Goal: Task Accomplishment & Management: Manage account settings

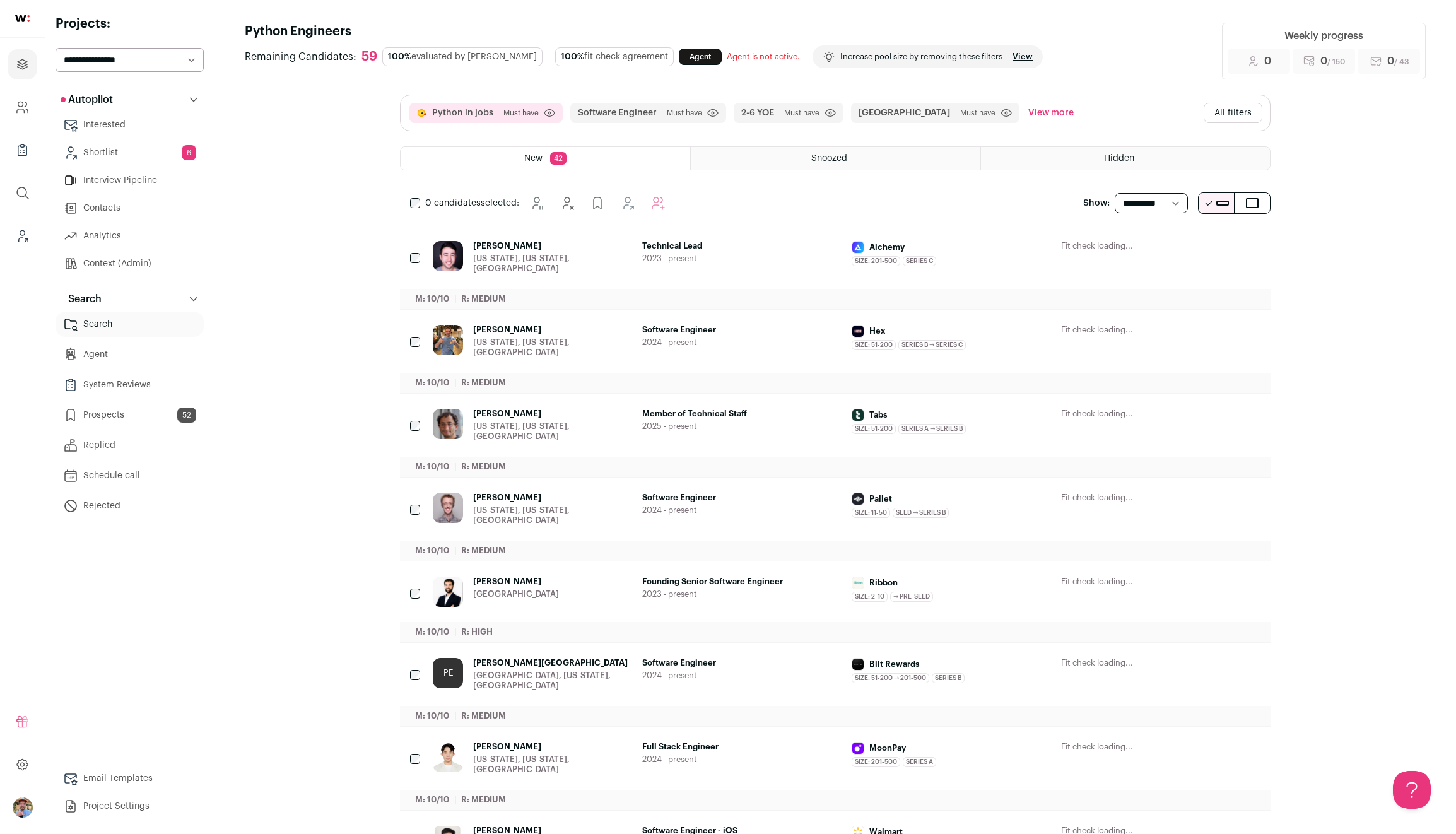
click at [1240, 112] on button "All filters" at bounding box center [1233, 113] width 59 height 20
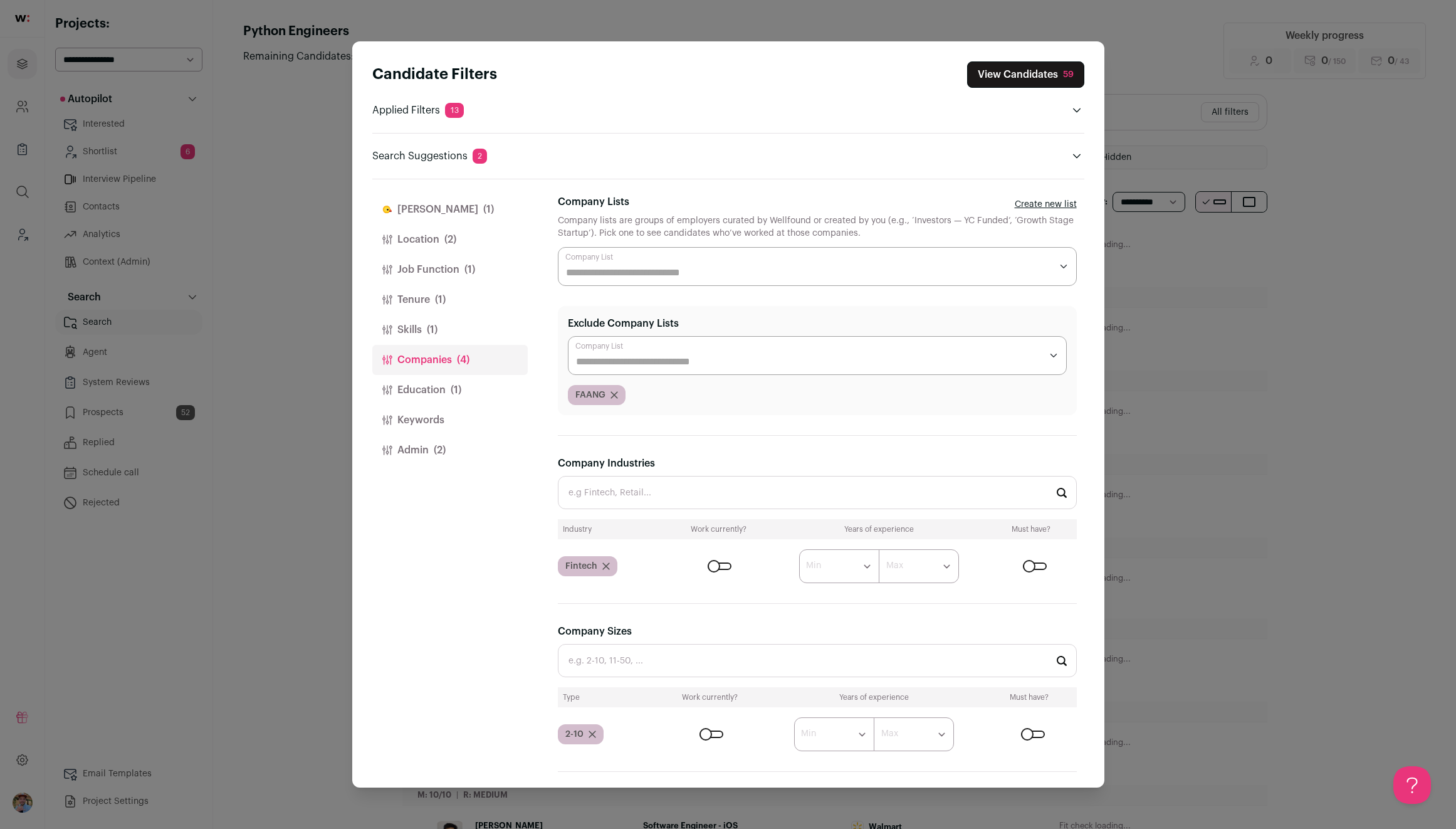
click at [411, 238] on button "Location (2)" at bounding box center [450, 240] width 156 height 30
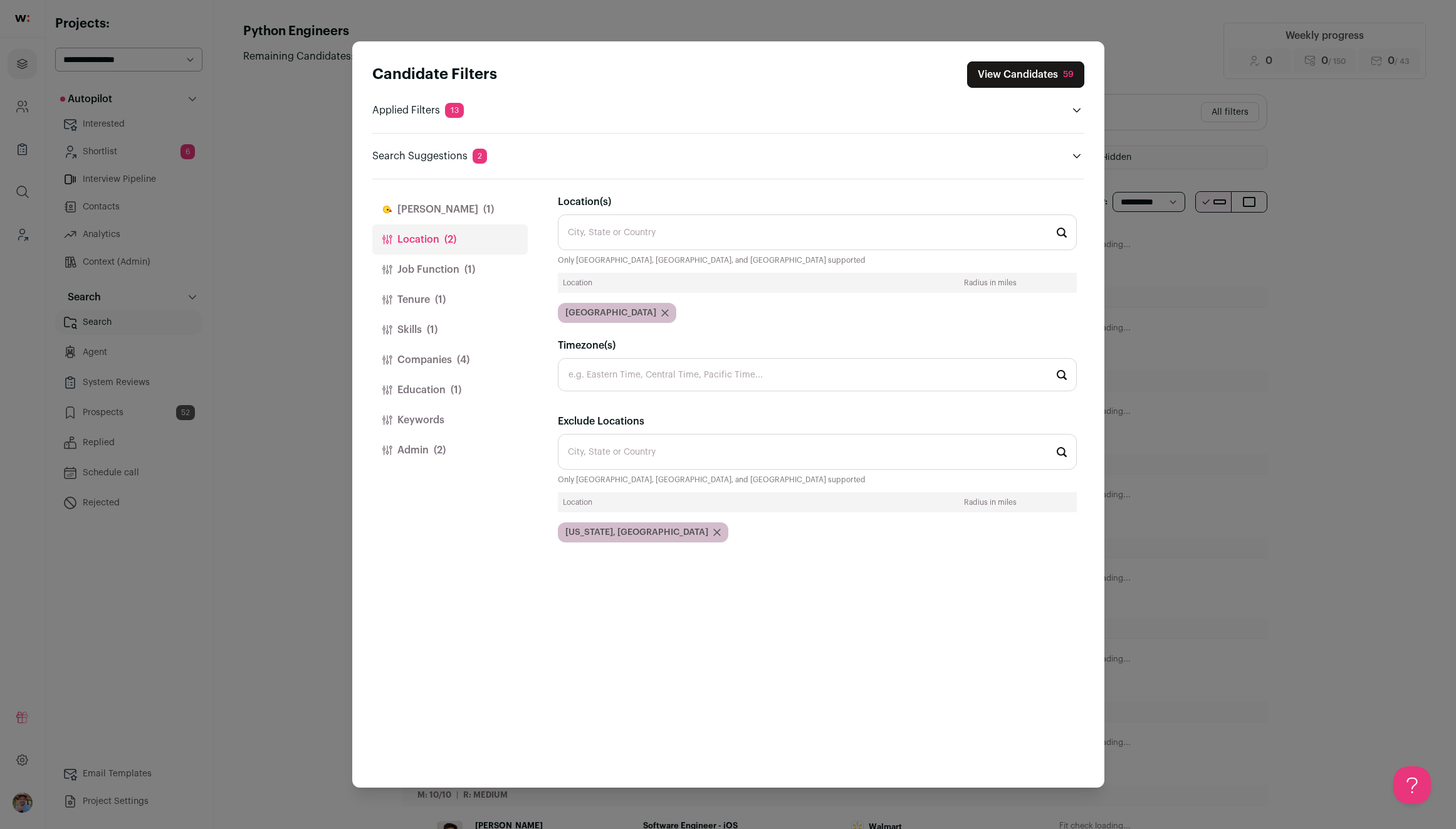
click at [627, 229] on input "Location(s)" at bounding box center [817, 232] width 519 height 36
click at [677, 254] on li "San Francisco, California 🇺🇸" at bounding box center [818, 267] width 518 height 33
type input "San Francisco, California 🇺🇸"
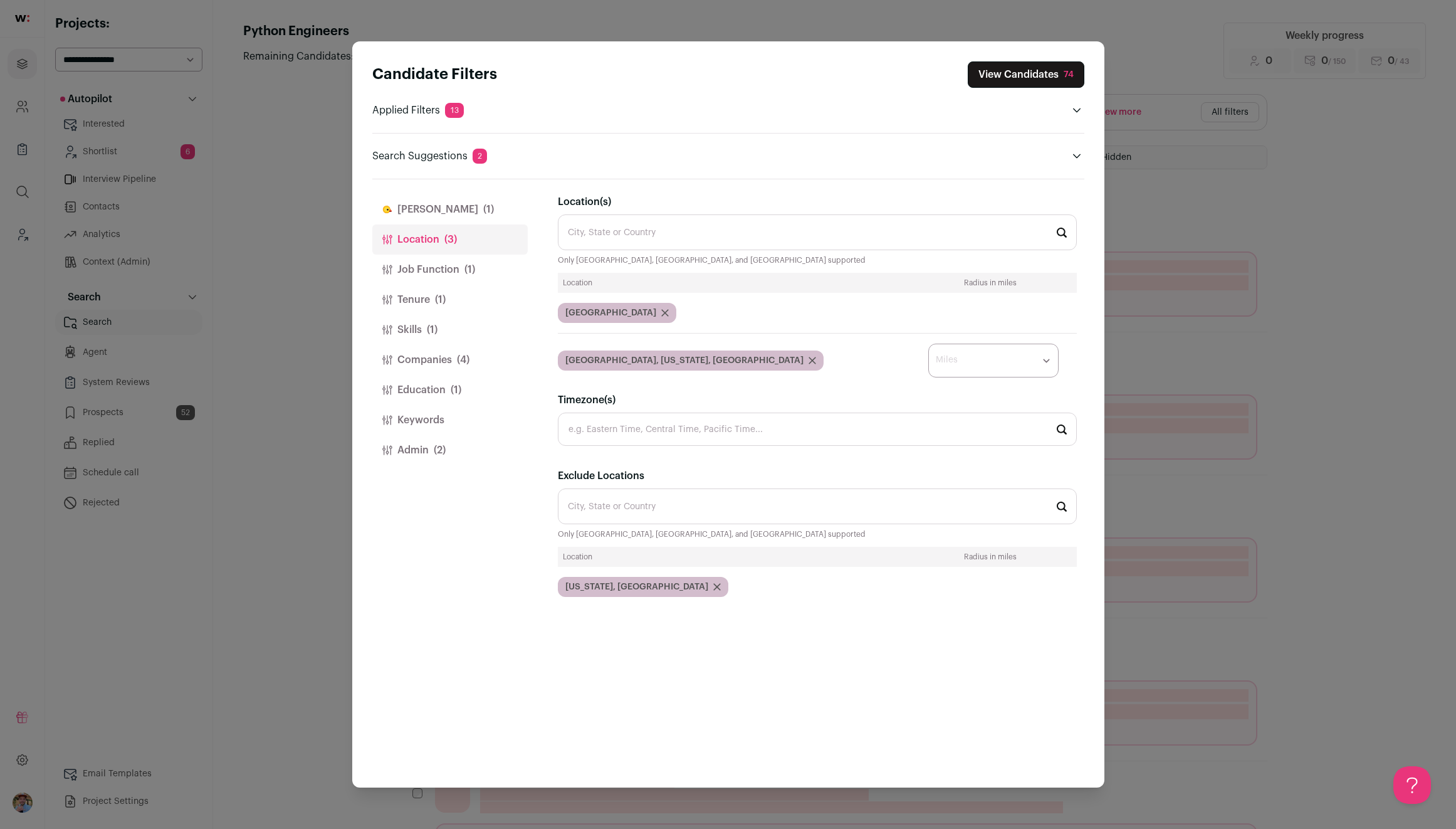
click at [1048, 362] on select "* ** ** **" at bounding box center [994, 361] width 130 height 34
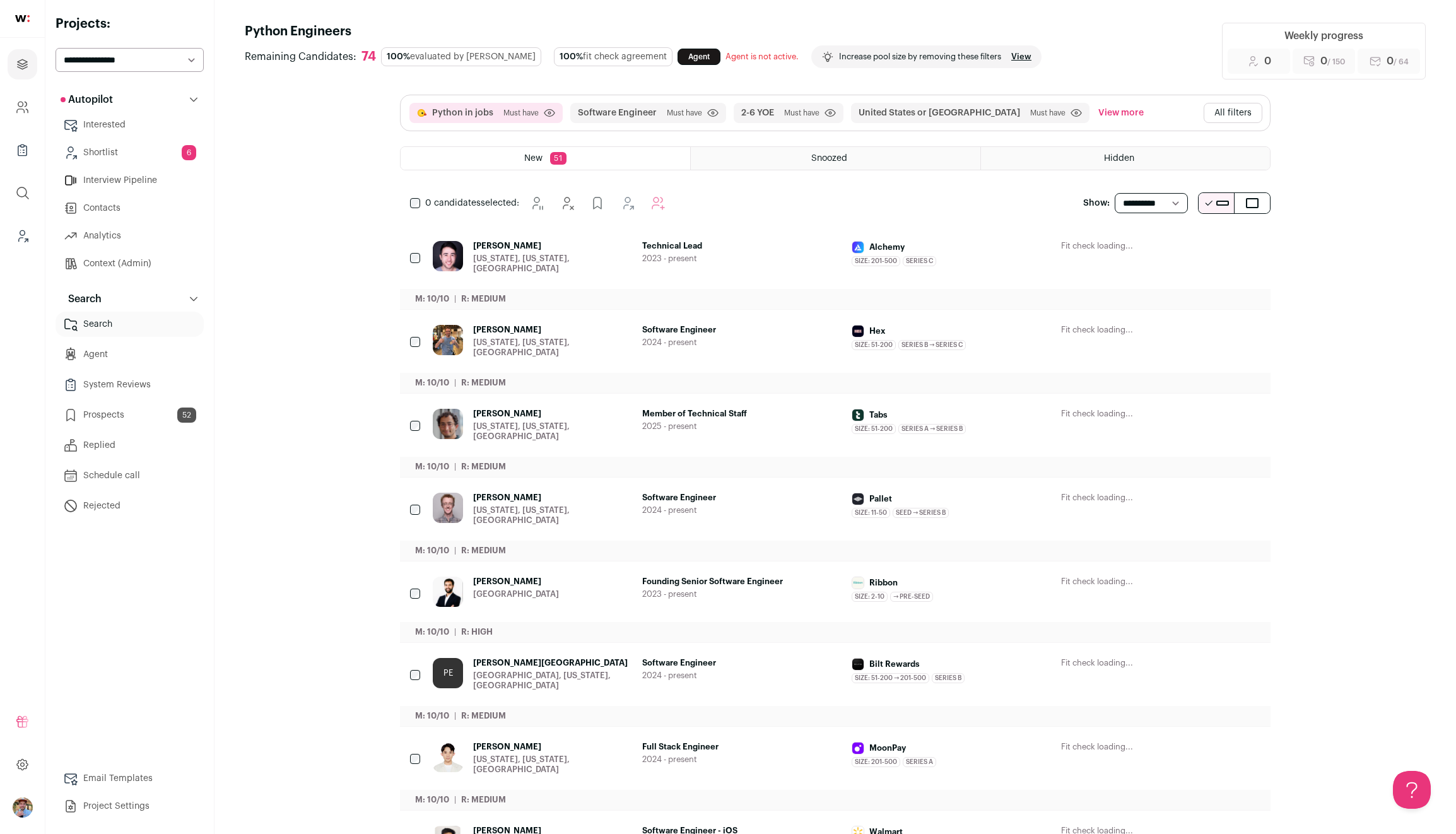
click at [1225, 108] on button "All filters" at bounding box center [1233, 113] width 59 height 20
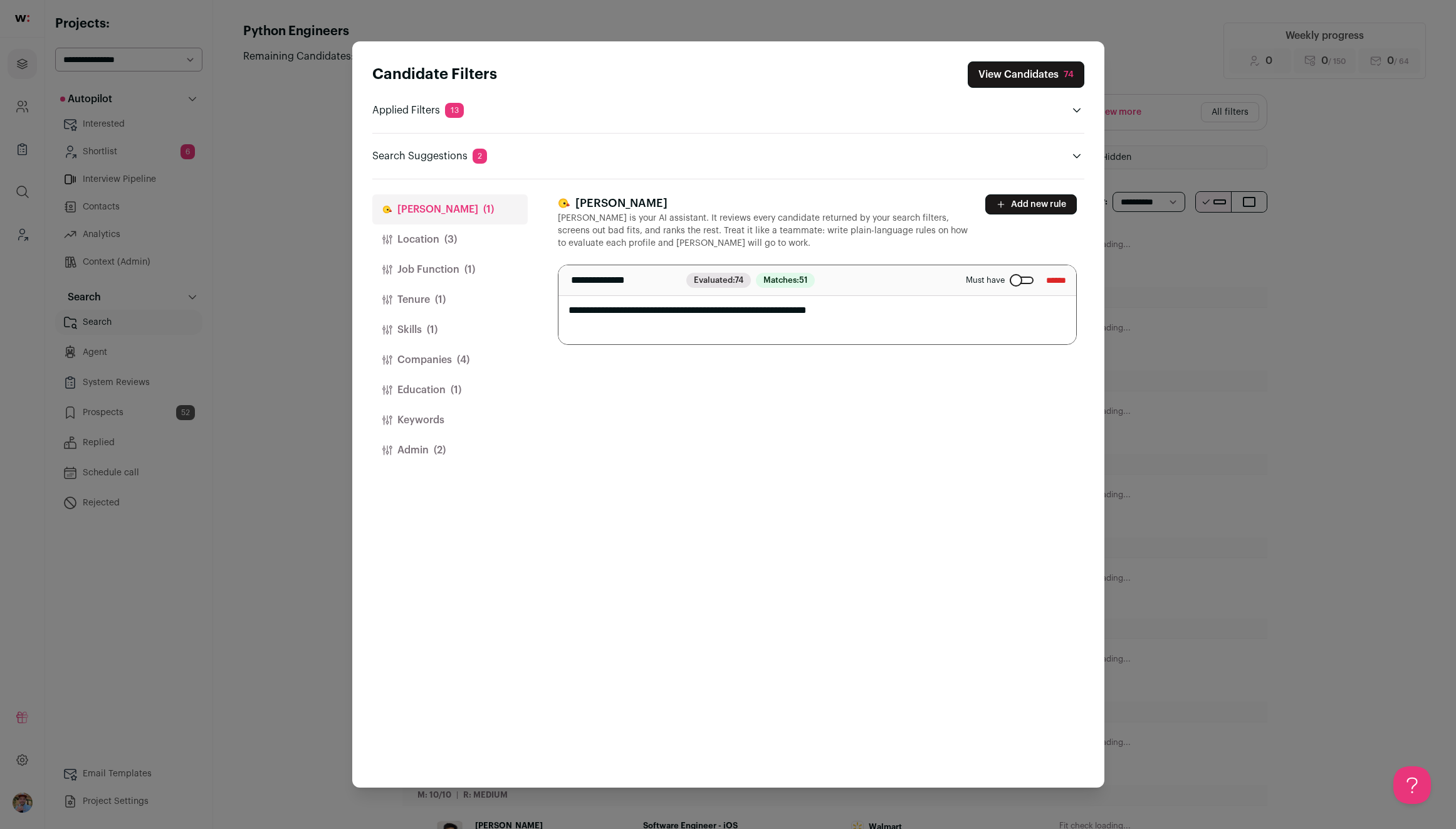
click at [422, 243] on button "Location (3)" at bounding box center [450, 240] width 156 height 30
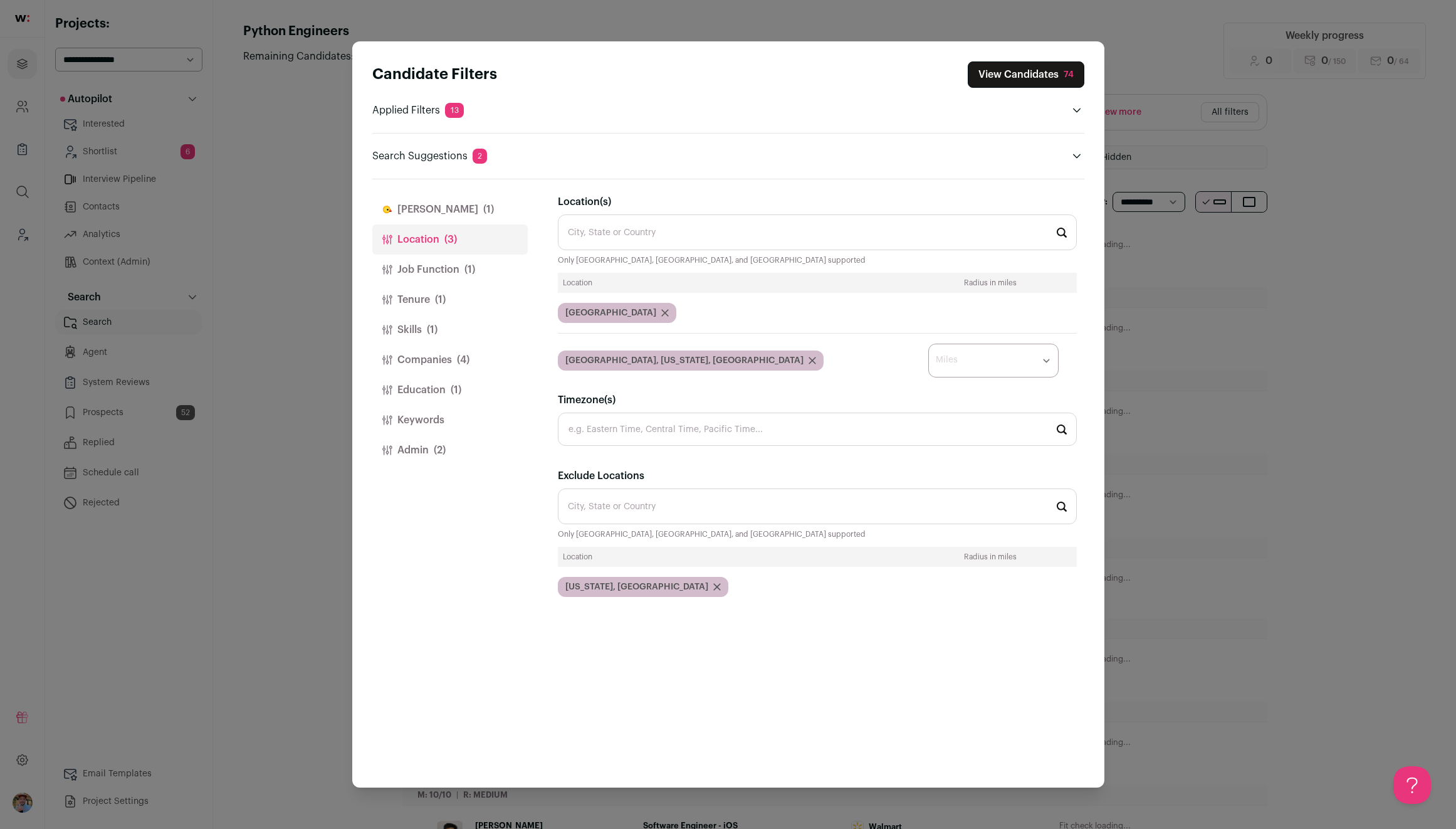
click at [1042, 363] on select "* ** ** **" at bounding box center [994, 361] width 130 height 34
click at [978, 354] on select "* ** ** **" at bounding box center [994, 361] width 130 height 34
click at [452, 272] on button "Job Function (1)" at bounding box center [450, 270] width 156 height 30
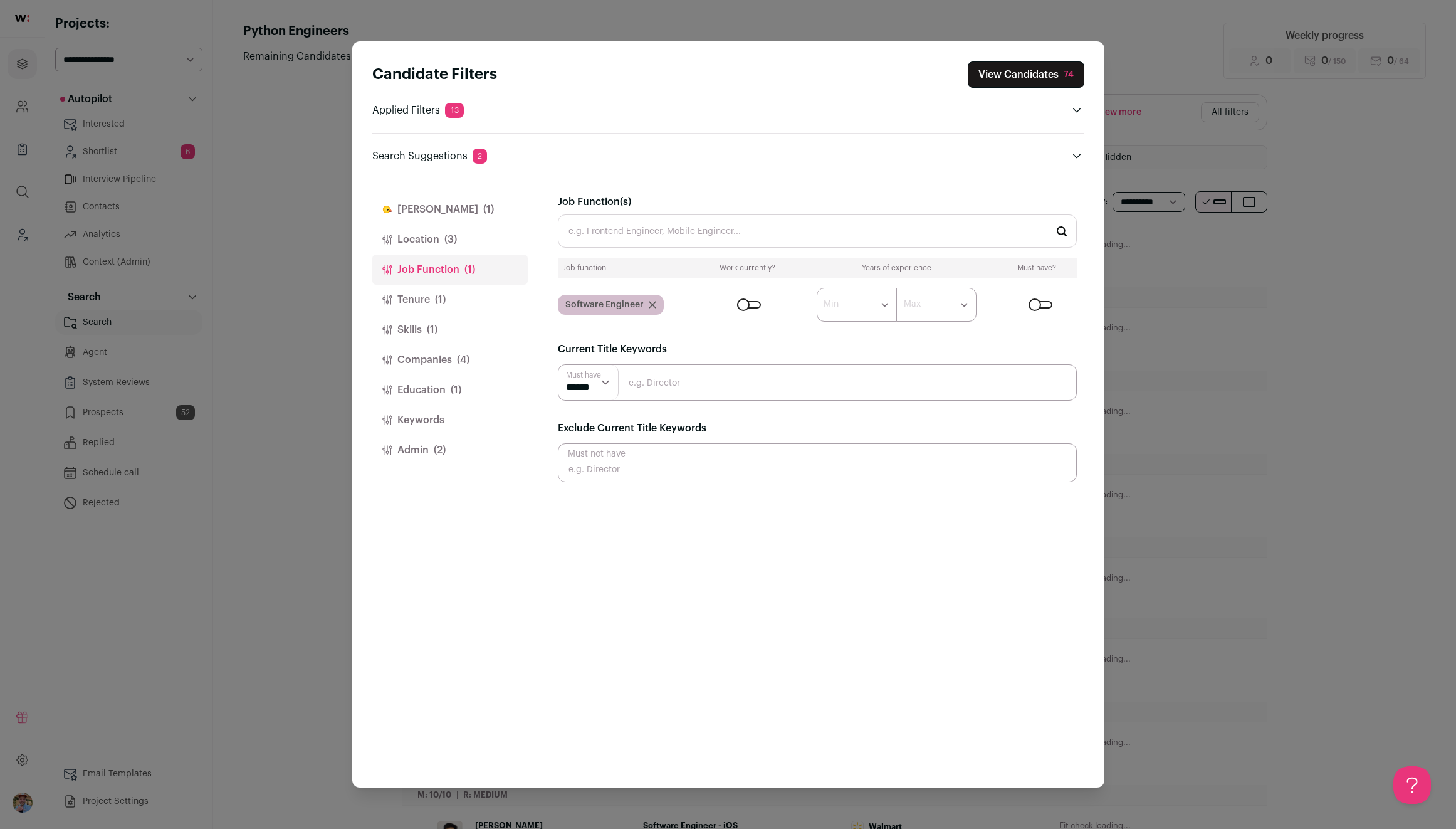
click at [435, 243] on button "Location (3)" at bounding box center [450, 240] width 156 height 30
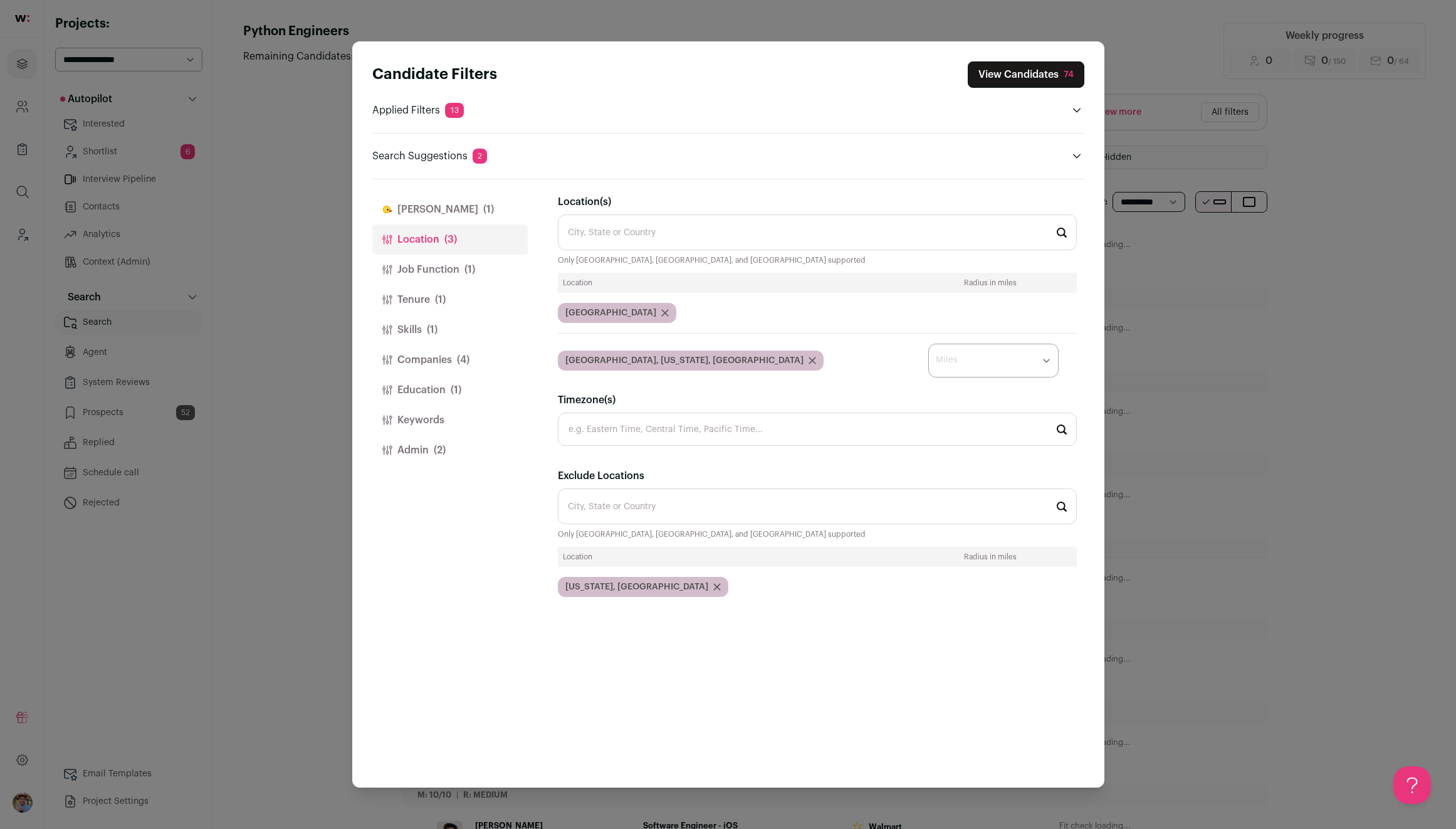
click at [423, 269] on button "Job Function (1)" at bounding box center [450, 270] width 156 height 30
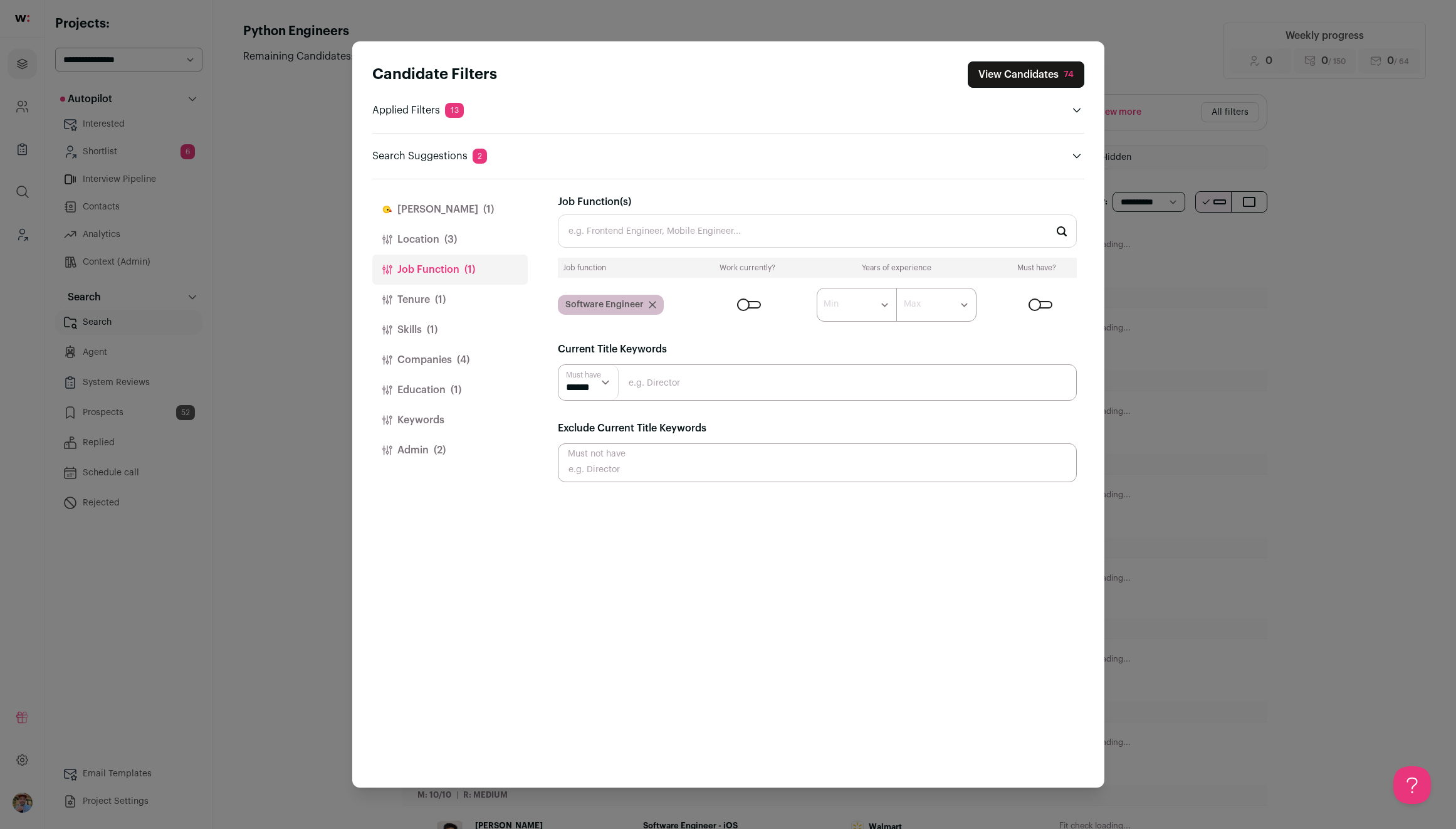
click at [1184, 384] on div "Candidate Filters View Candidates 74 Applied Filters 13 Python in jobs Must hav…" at bounding box center [728, 414] width 1456 height 829
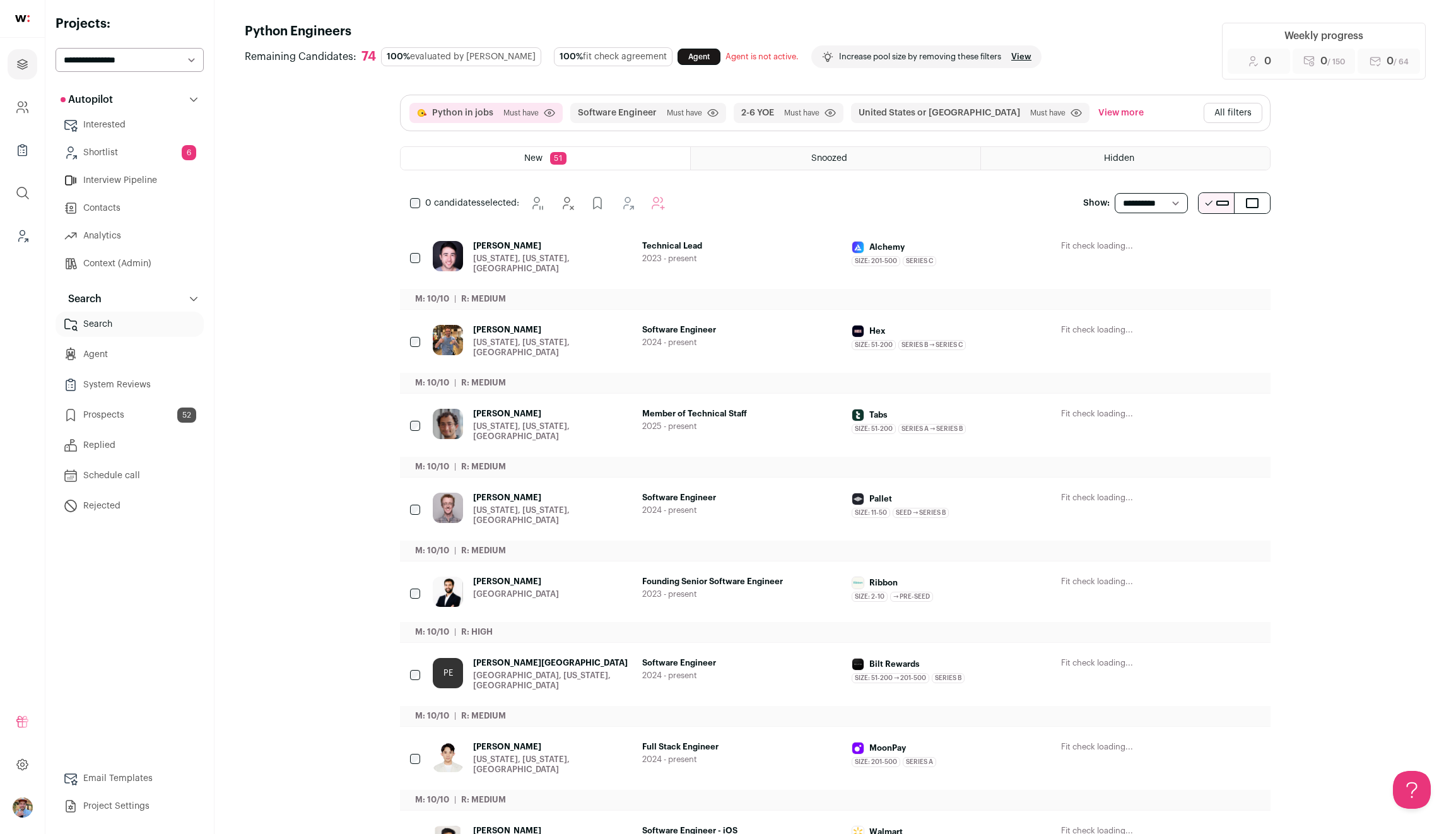
click at [1221, 111] on button "All filters" at bounding box center [1233, 113] width 59 height 20
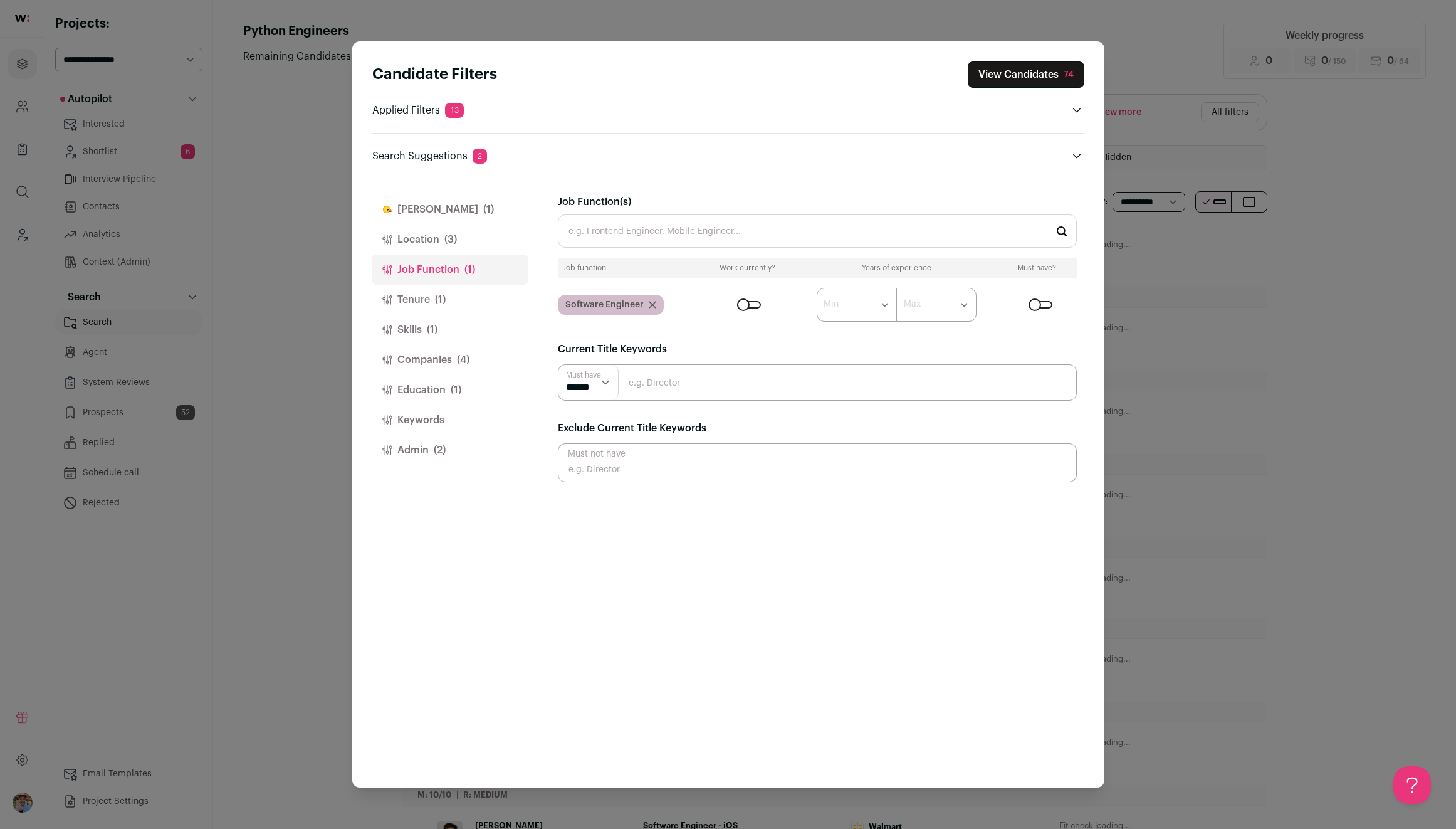
click at [411, 300] on button "Tenure (1)" at bounding box center [450, 300] width 156 height 30
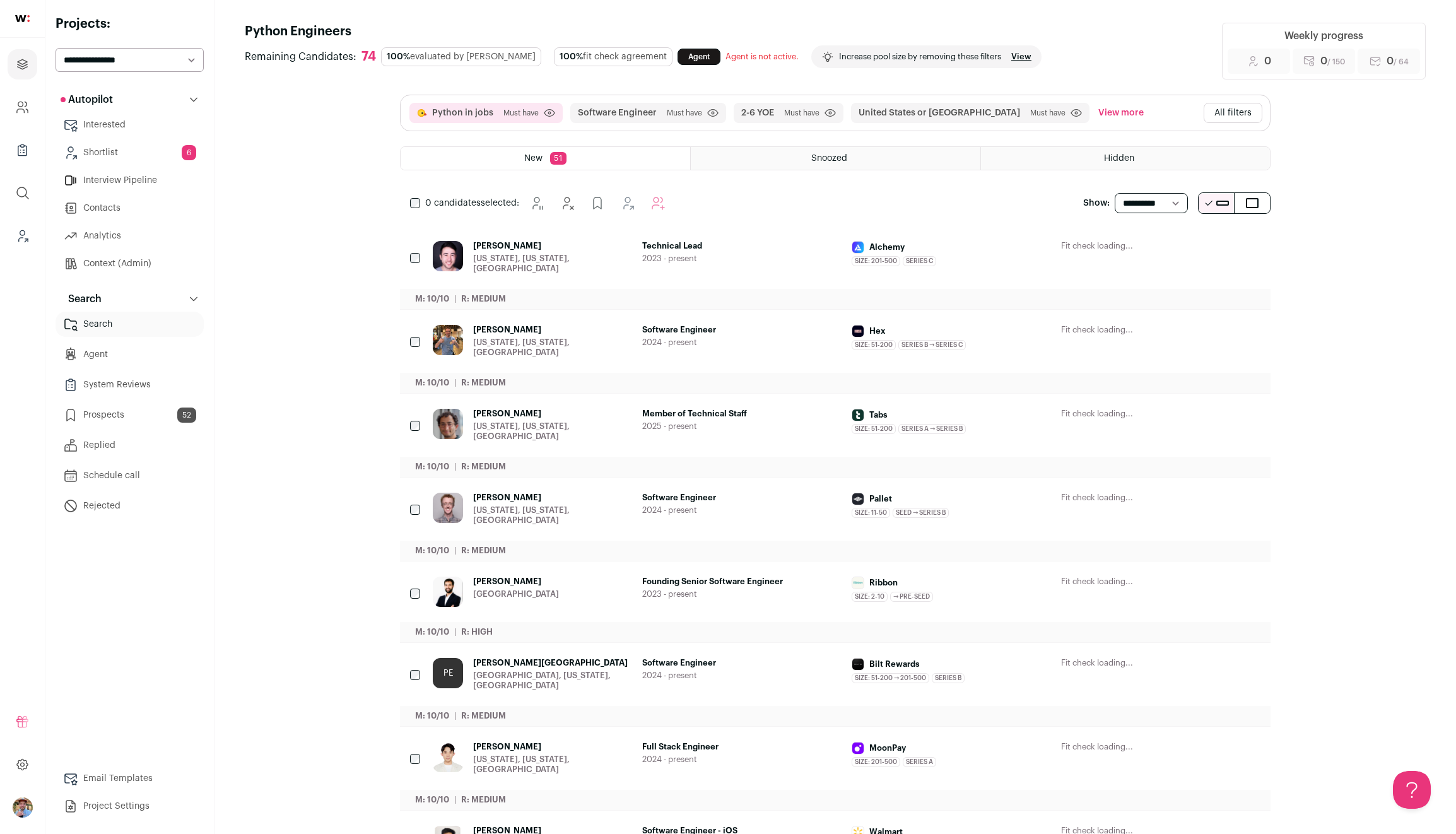
click at [1238, 118] on button "All filters" at bounding box center [1233, 113] width 59 height 20
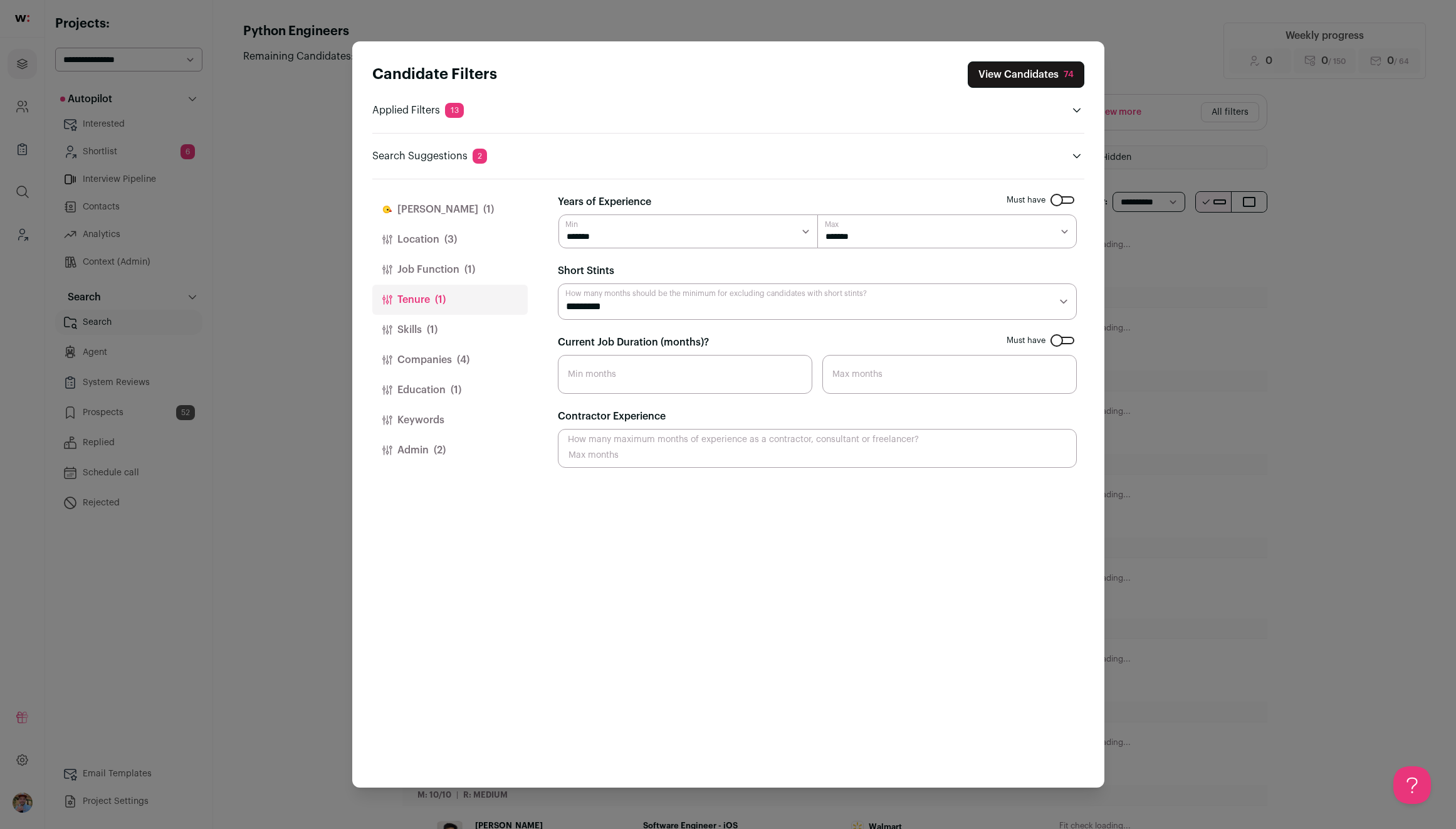
click at [417, 367] on button "Companies (4)" at bounding box center [450, 360] width 156 height 30
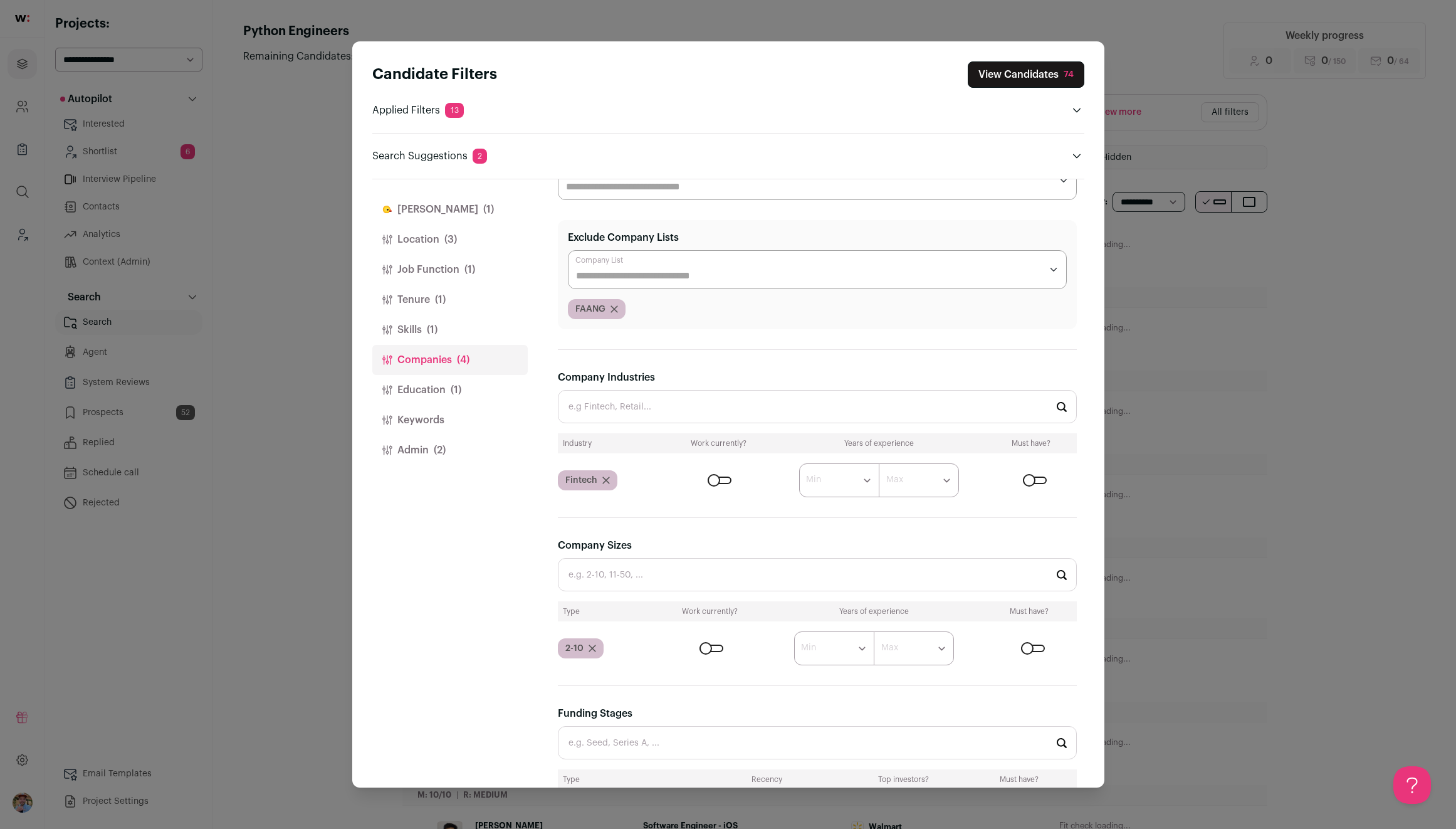
scroll to position [300, 0]
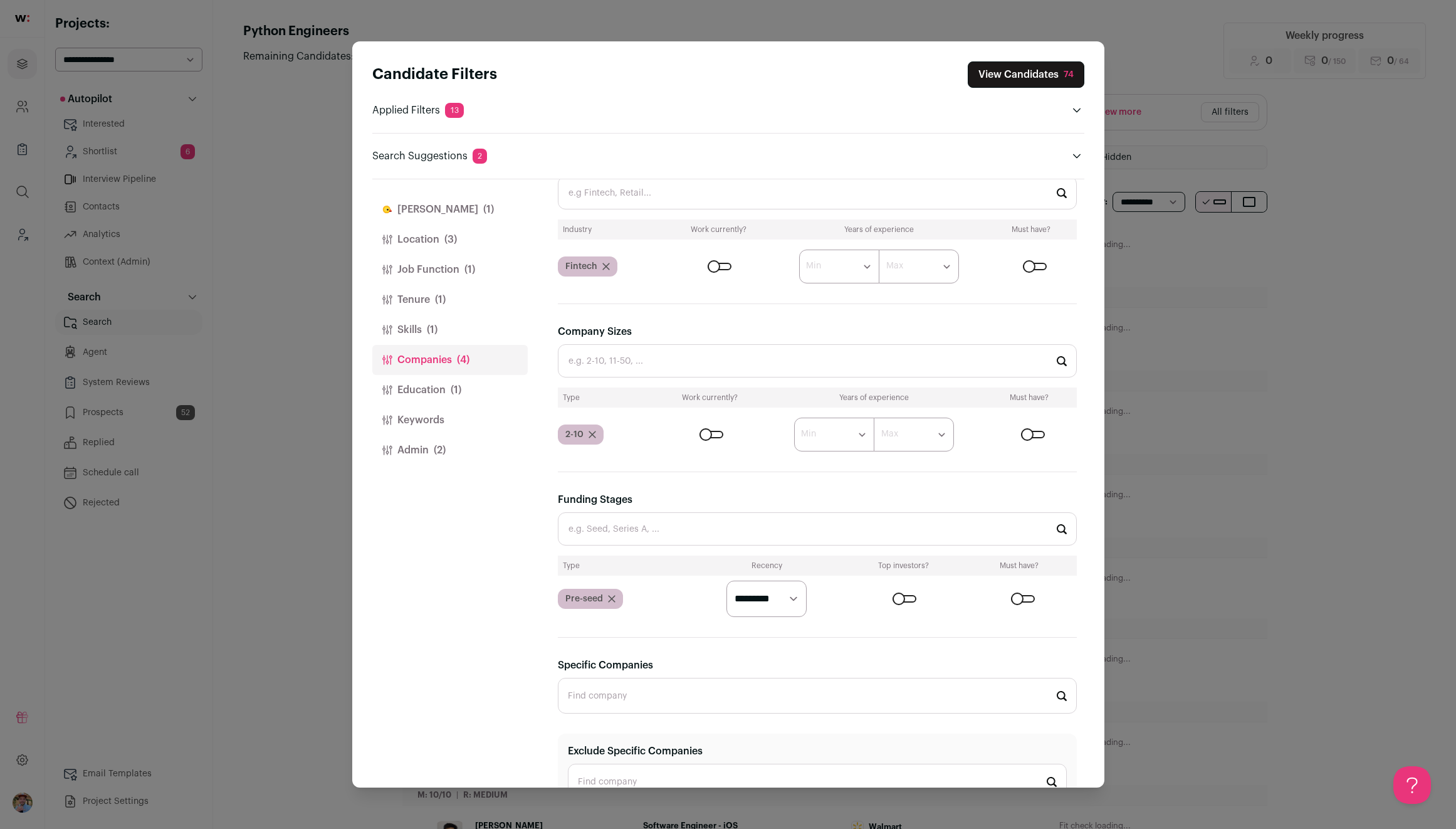
click at [750, 600] on select "********* ******* ******" at bounding box center [766, 599] width 80 height 36
click at [1182, 534] on div "Candidate Filters View Candidates 74 Applied Filters 13 Python in jobs Must hav…" at bounding box center [728, 414] width 1456 height 829
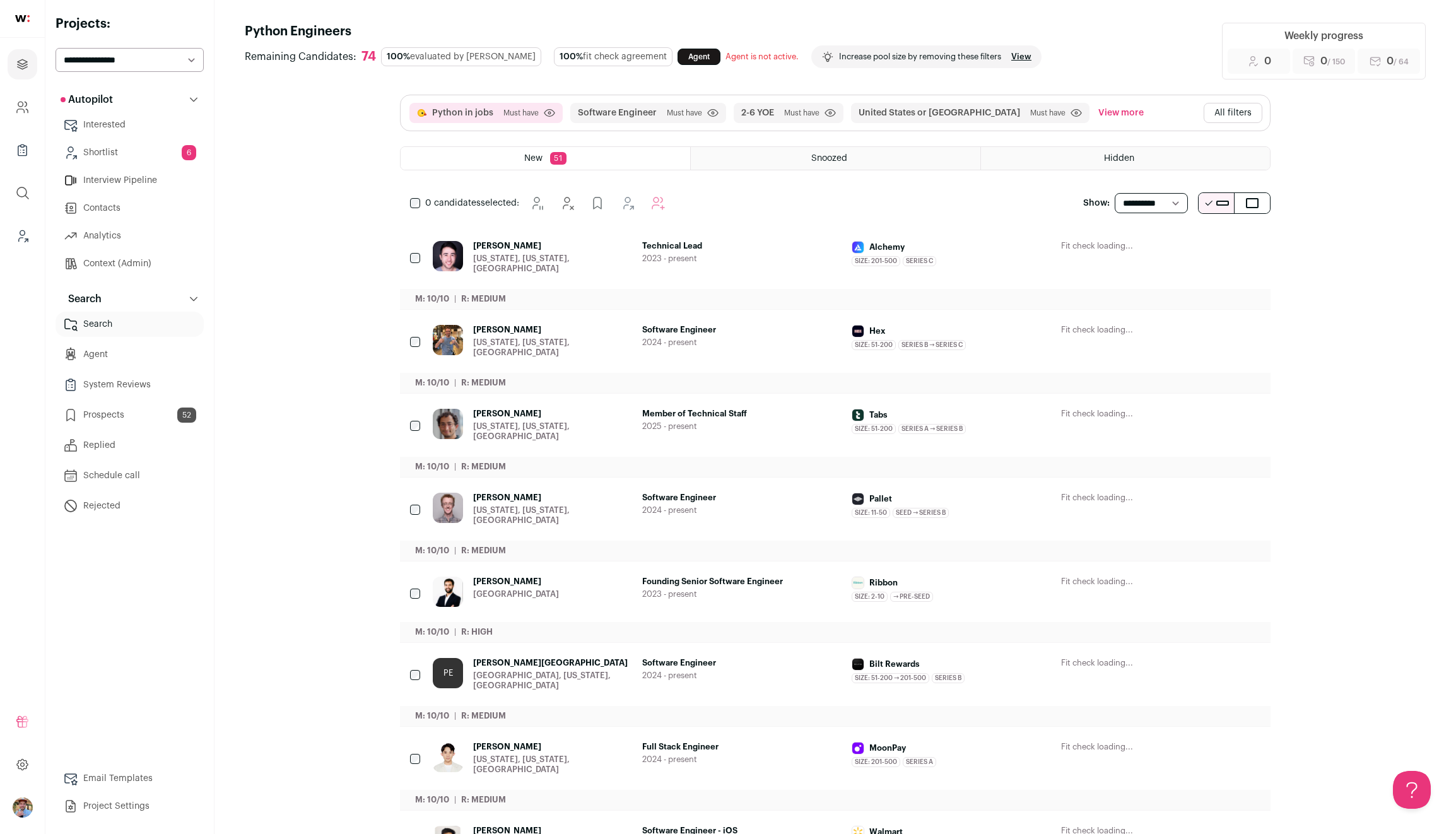
click at [1226, 112] on button "All filters" at bounding box center [1233, 113] width 59 height 20
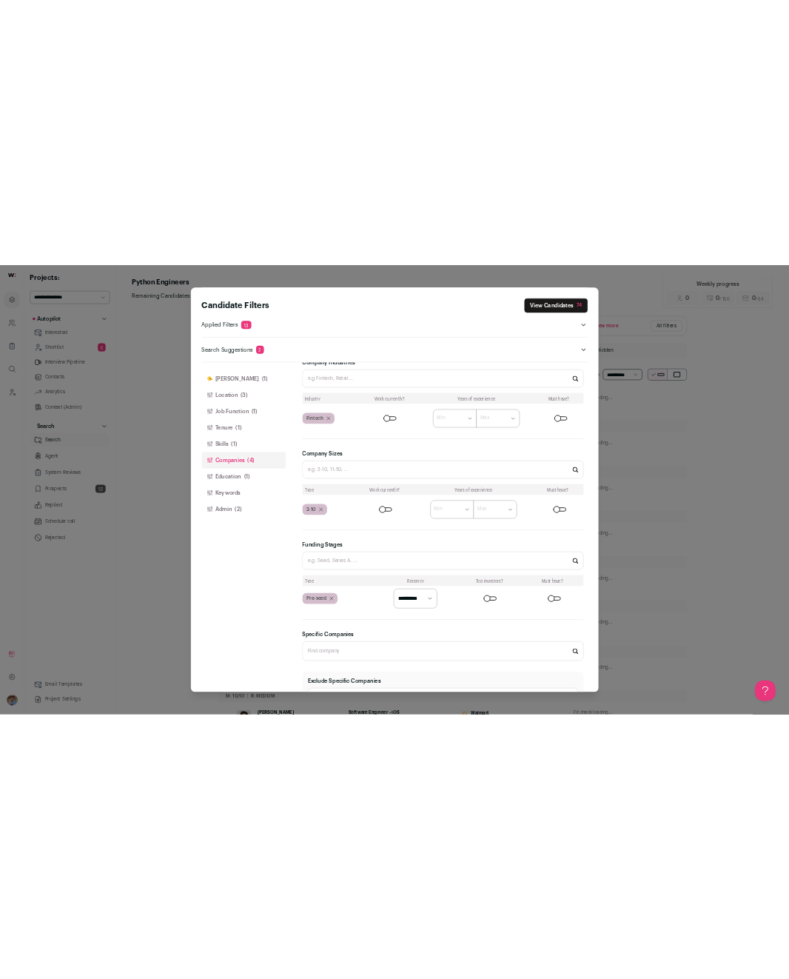
scroll to position [0, 0]
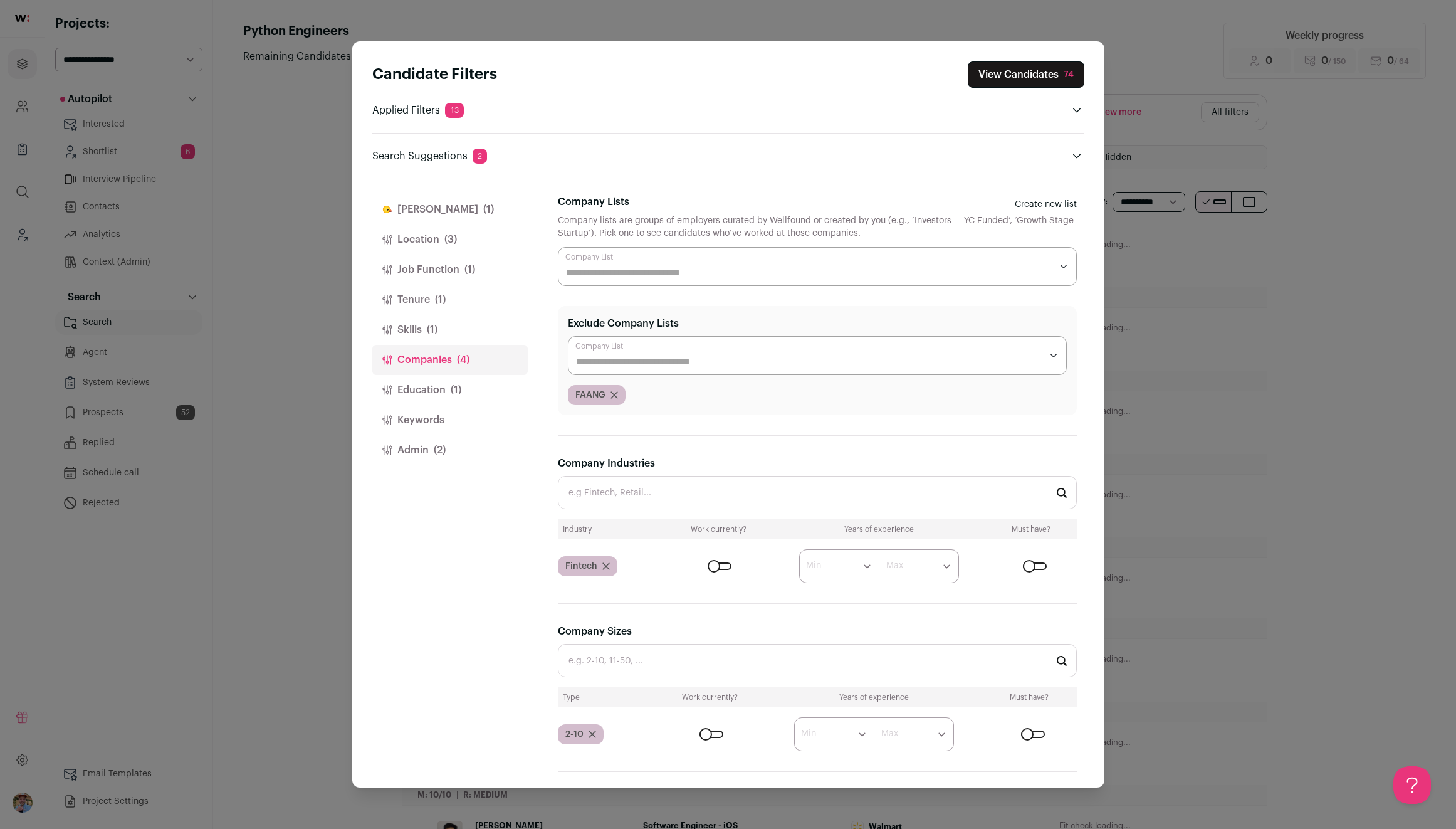
click at [986, 260] on div "Close modal via background" at bounding box center [817, 267] width 519 height 39
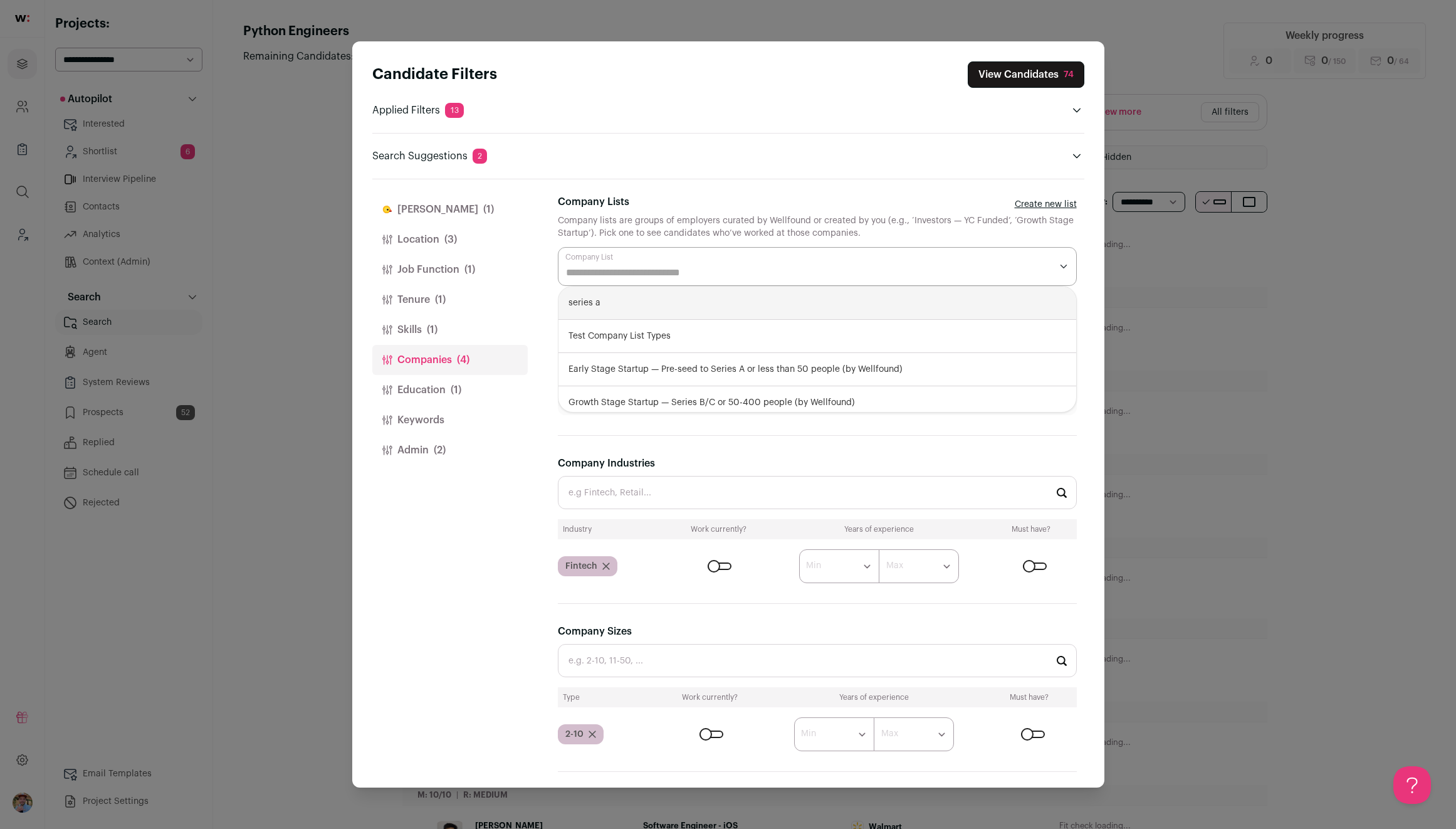
click at [1031, 201] on link "Create new list" at bounding box center [1045, 204] width 62 height 13
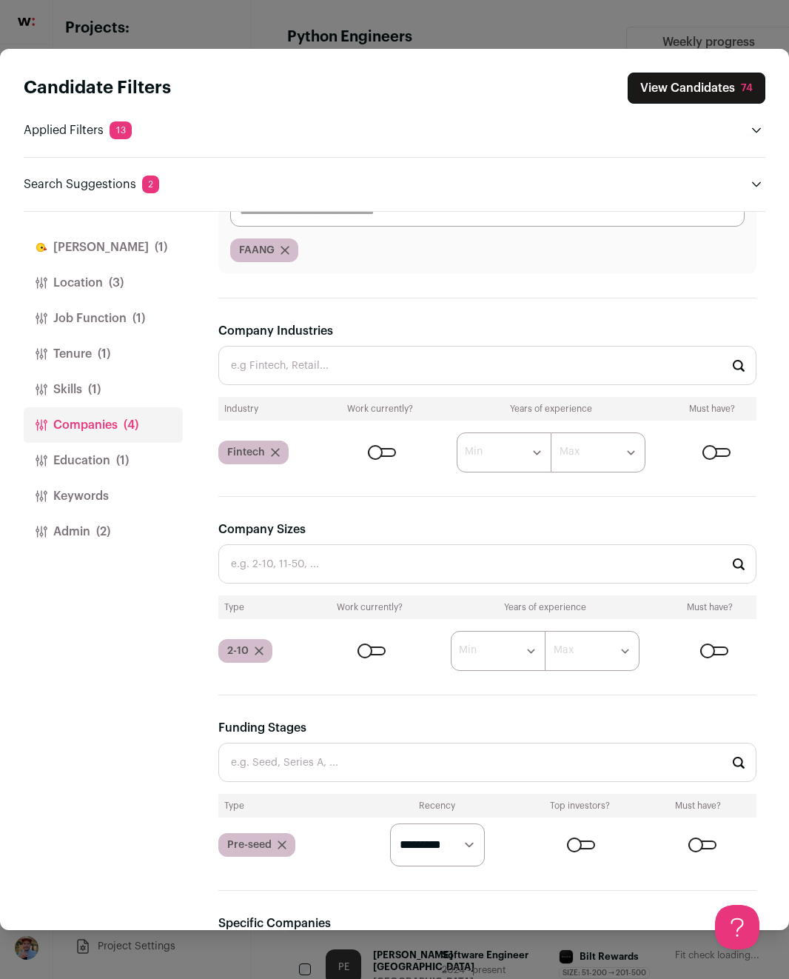
scroll to position [398, 0]
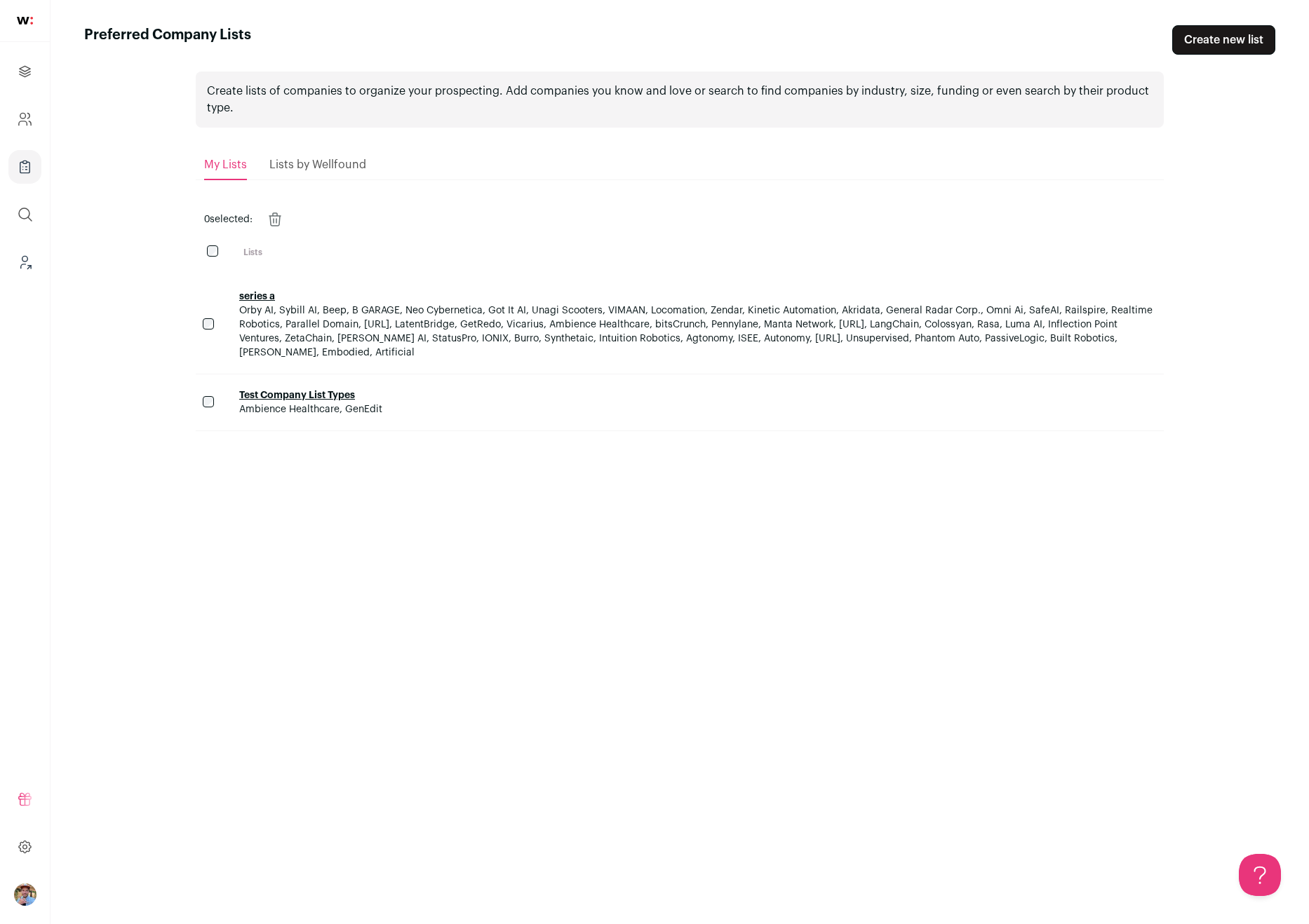
click at [296, 169] on span "Lists by Wellfound" at bounding box center [317, 165] width 97 height 11
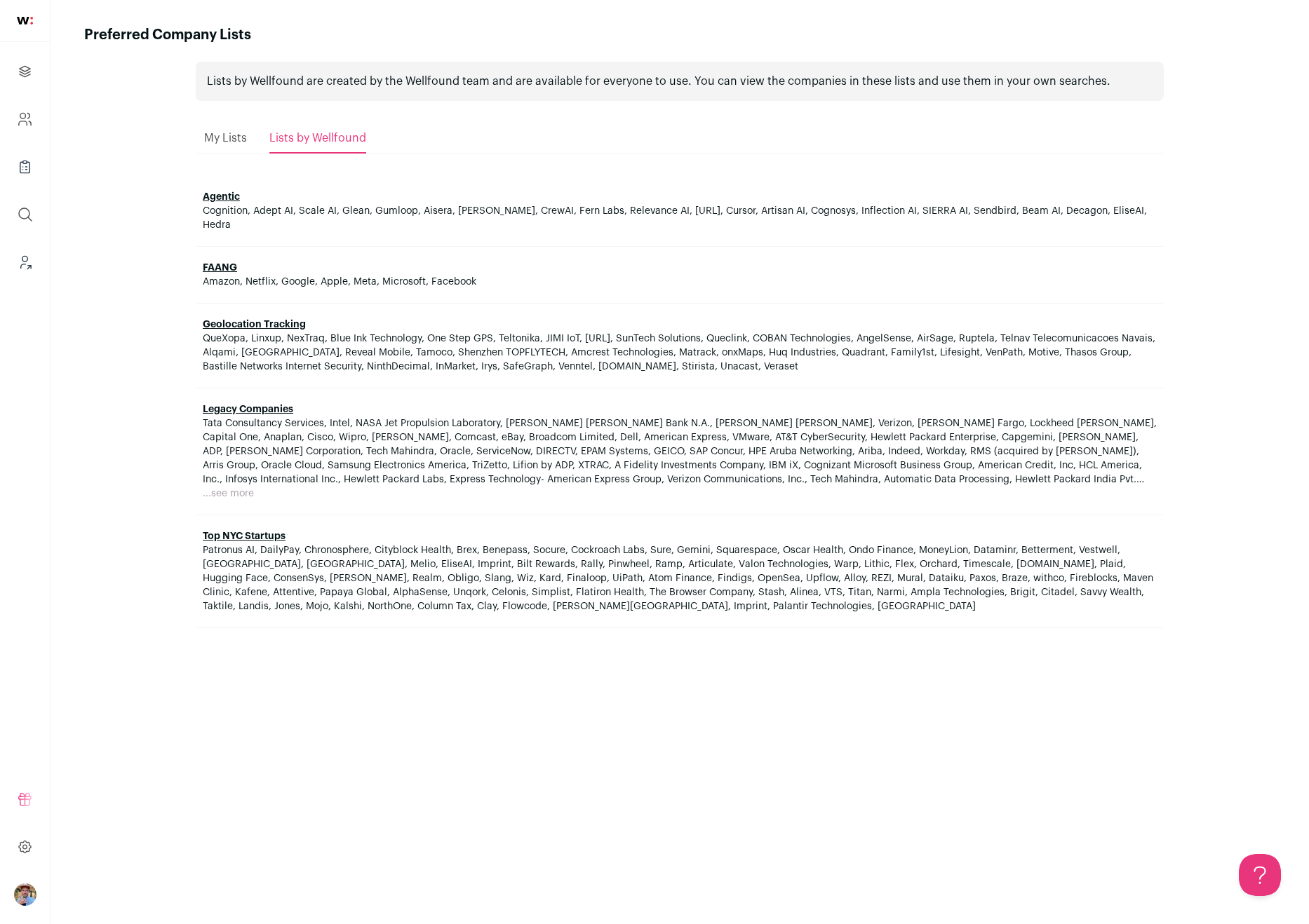
click at [206, 133] on span "My Lists" at bounding box center [224, 138] width 43 height 11
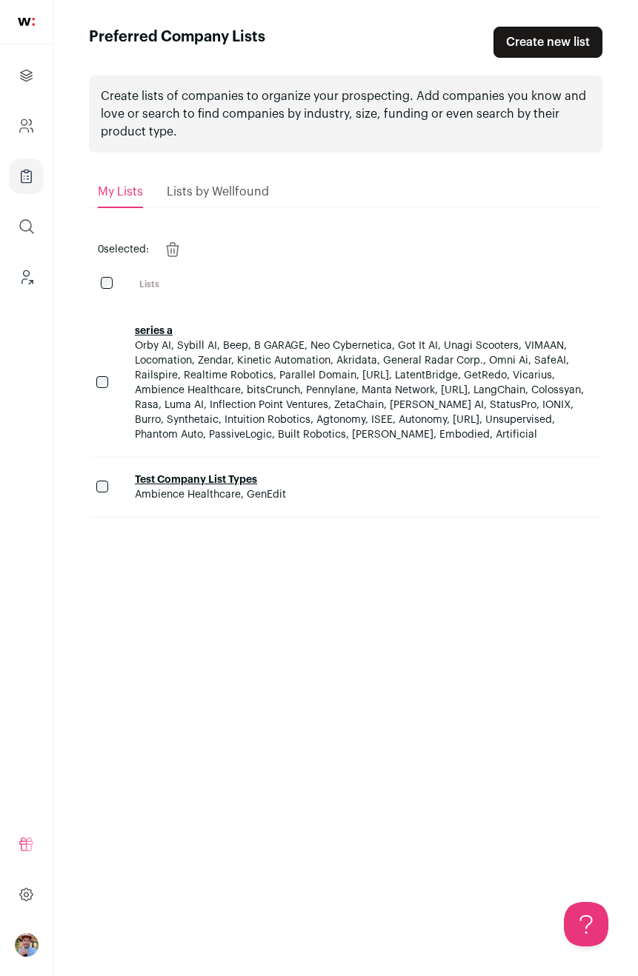
click at [218, 190] on span "Lists by Wellfound" at bounding box center [218, 192] width 102 height 12
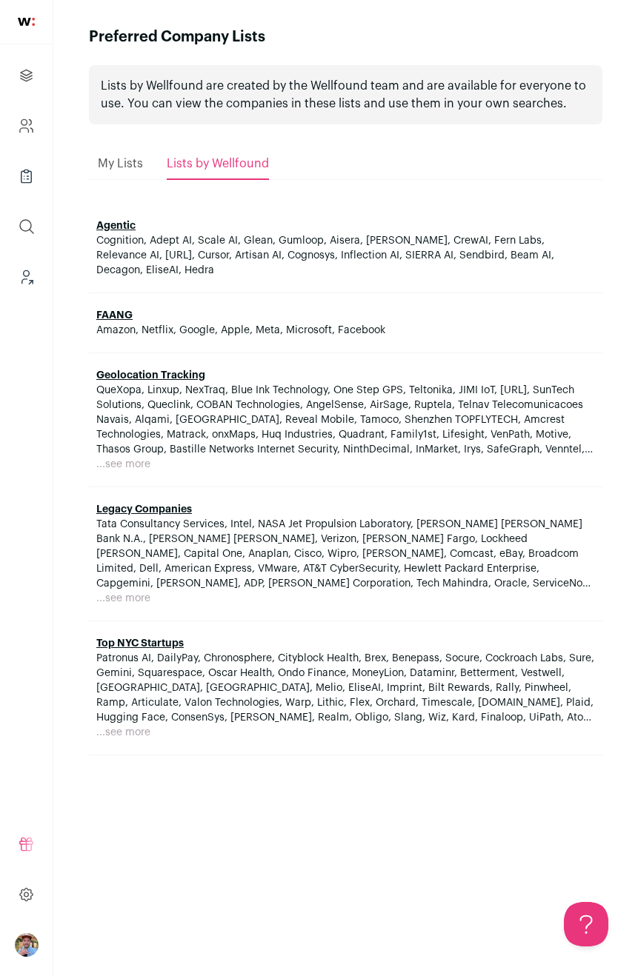
click at [118, 164] on span "My Lists" at bounding box center [120, 164] width 45 height 12
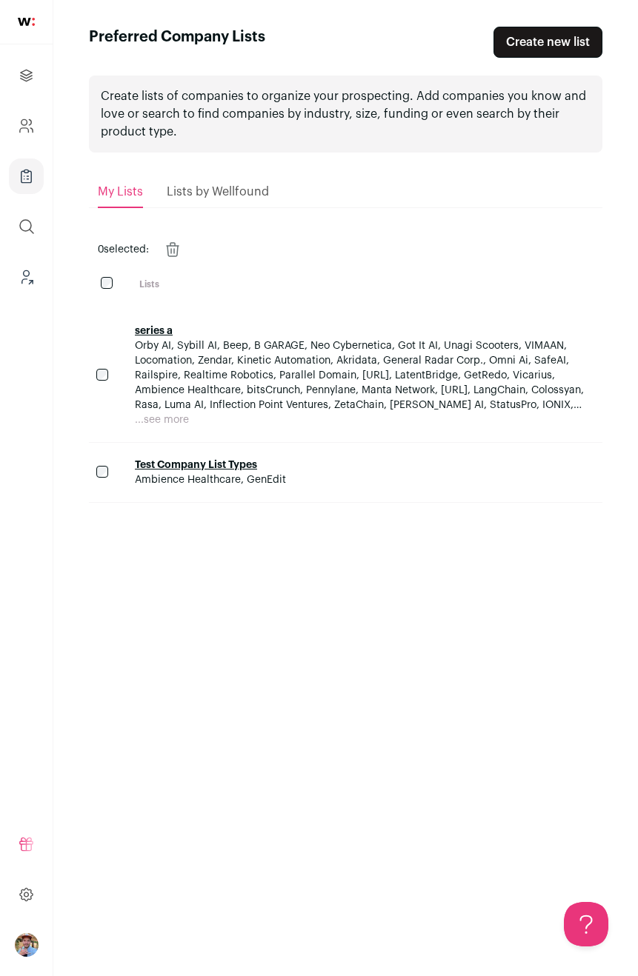
click at [528, 51] on link "Create new list" at bounding box center [547, 42] width 109 height 31
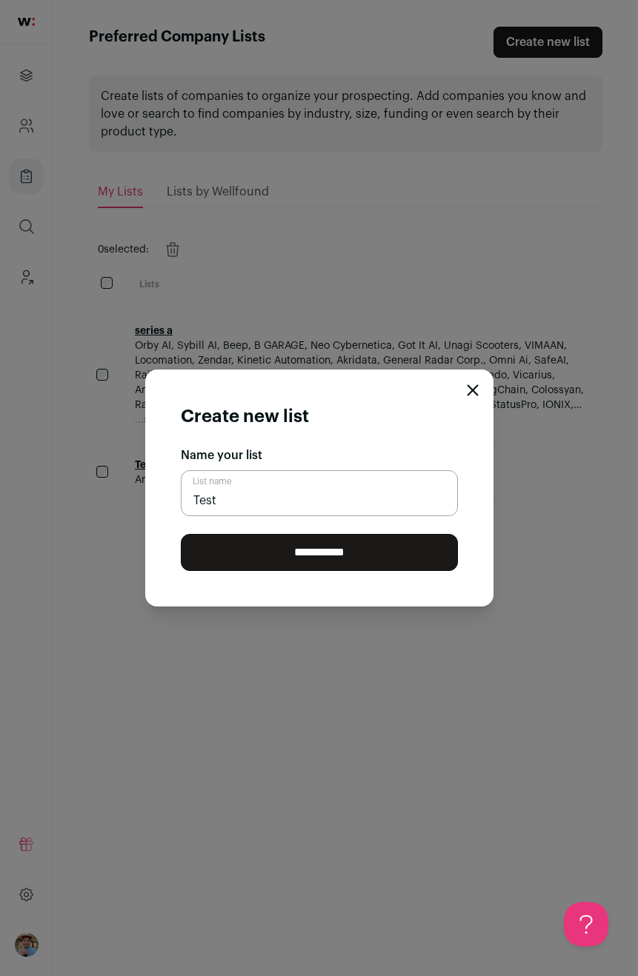
type input "Test"
click at [344, 554] on input "**********" at bounding box center [319, 552] width 277 height 37
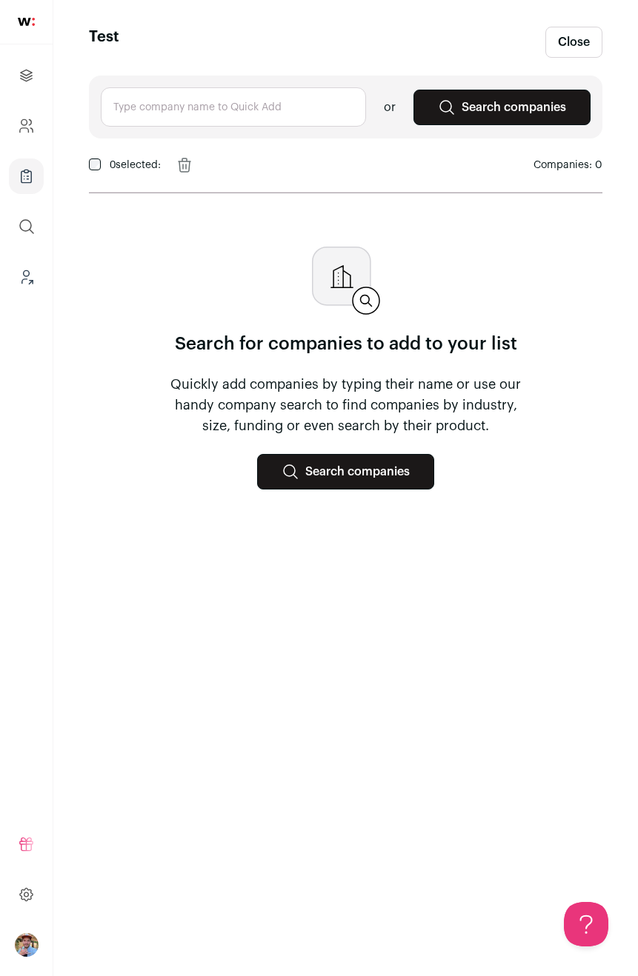
click at [576, 30] on link "Close" at bounding box center [573, 42] width 57 height 31
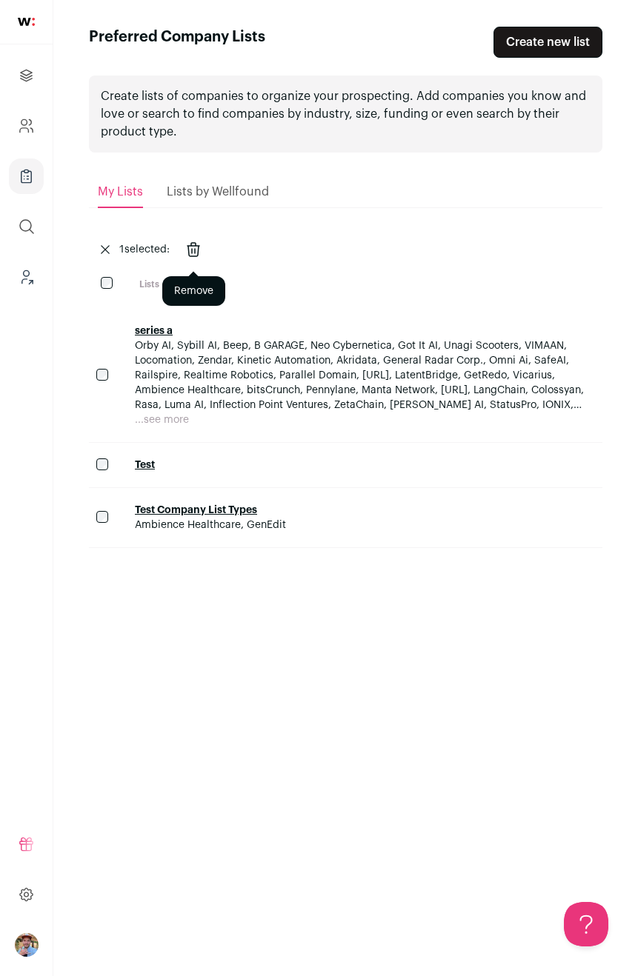
click at [192, 255] on icon "Remove" at bounding box center [193, 250] width 18 height 24
